Goal: Check status: Check status

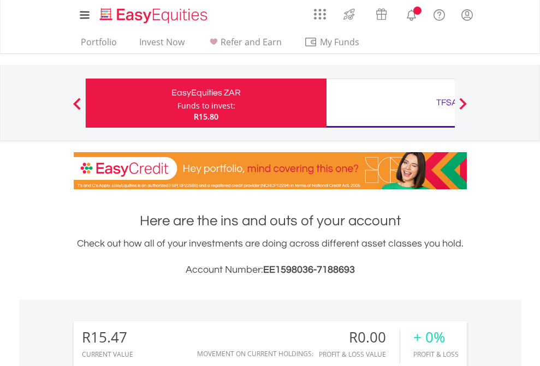
scroll to position [105, 171]
click at [177, 103] on div "Funds to invest:" at bounding box center [206, 105] width 58 height 11
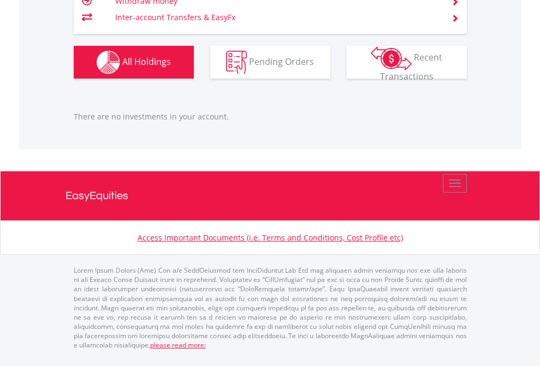
scroll to position [105, 171]
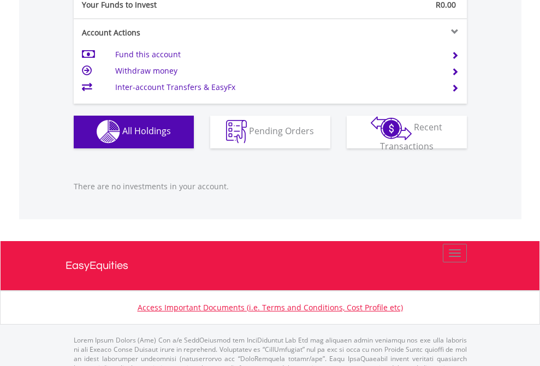
scroll to position [1081, 0]
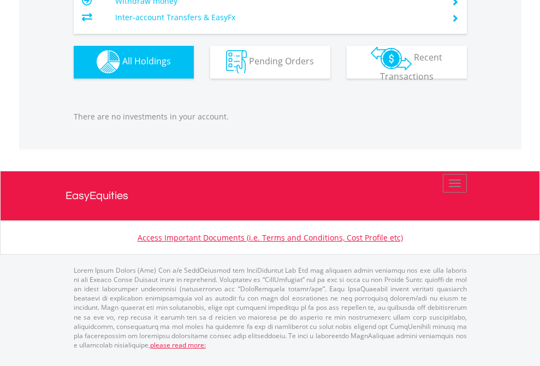
scroll to position [105, 171]
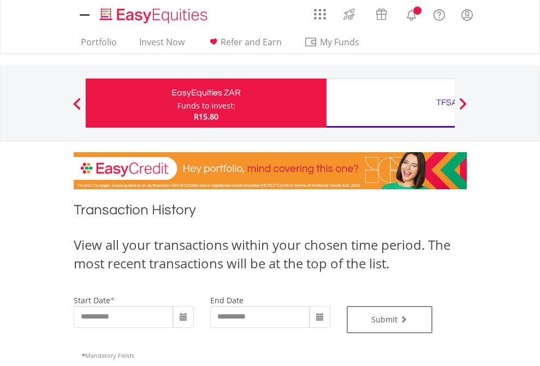
type input "**********"
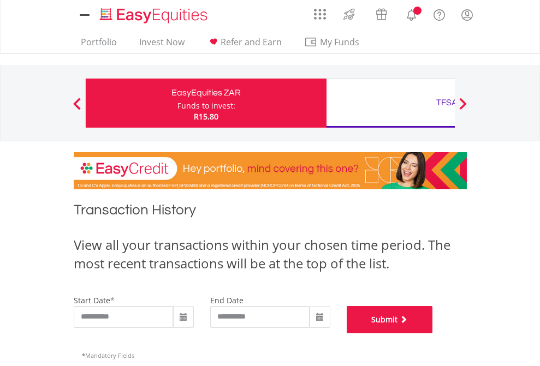
click at [433, 334] on button "Submit" at bounding box center [390, 319] width 86 height 27
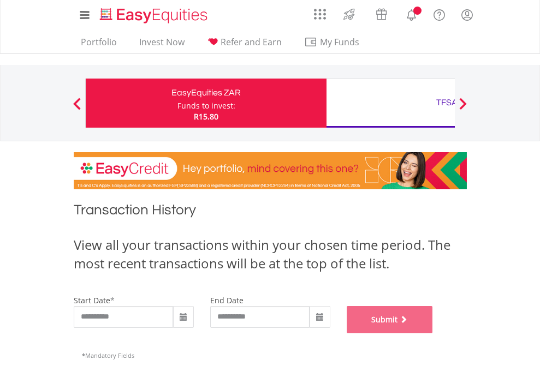
scroll to position [443, 0]
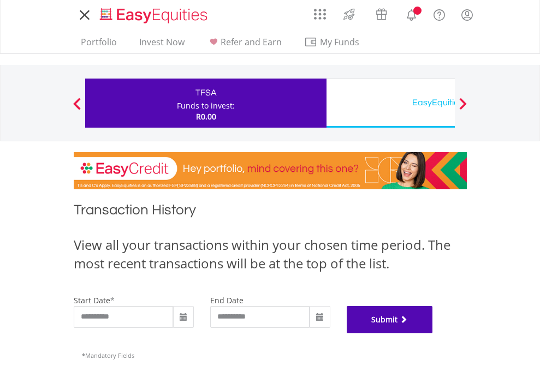
click at [433, 334] on button "Submit" at bounding box center [390, 319] width 86 height 27
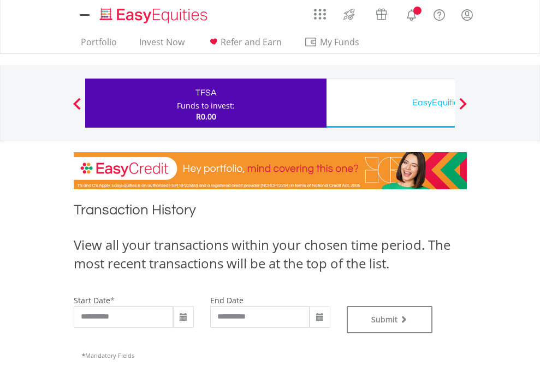
click at [390, 103] on div "EasyEquities USD" at bounding box center [447, 102] width 228 height 15
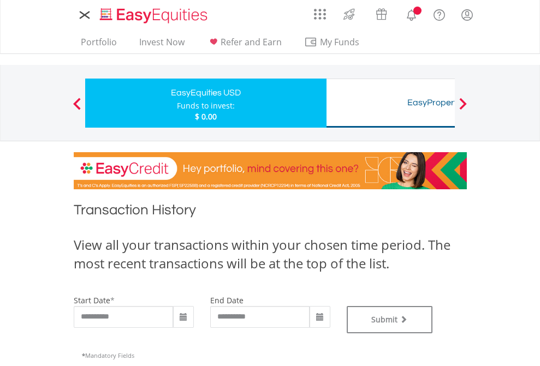
type input "**********"
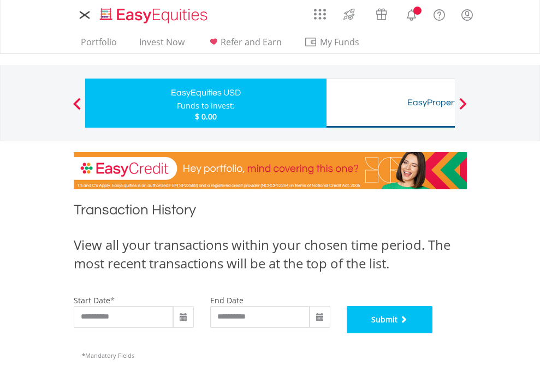
click at [433, 334] on button "Submit" at bounding box center [390, 319] width 86 height 27
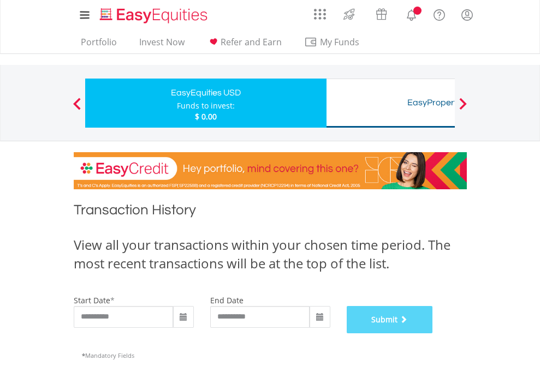
scroll to position [443, 0]
